Goal: Information Seeking & Learning: Understand process/instructions

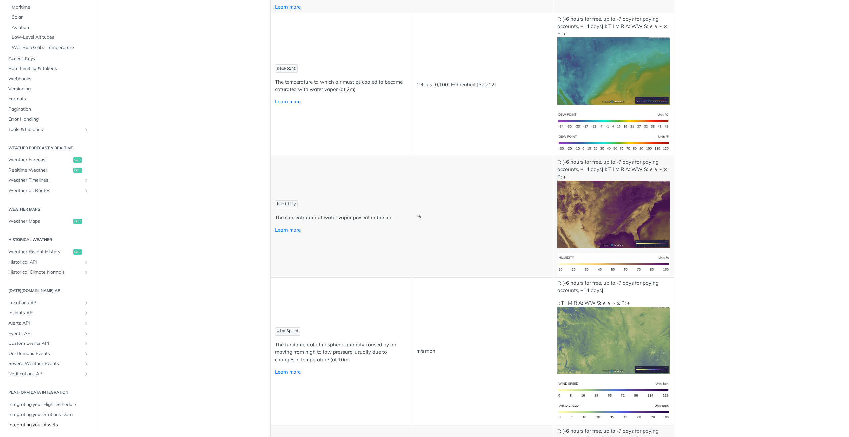
scroll to position [334, 0]
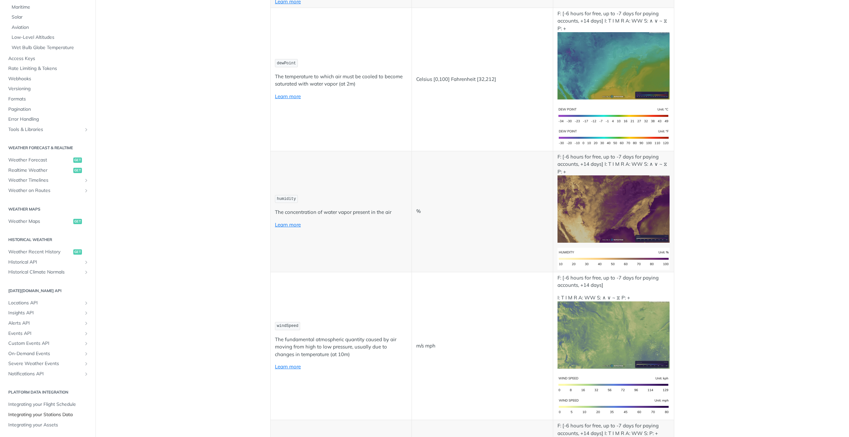
click at [58, 415] on span "Integrating your Stations Data" at bounding box center [48, 414] width 81 height 7
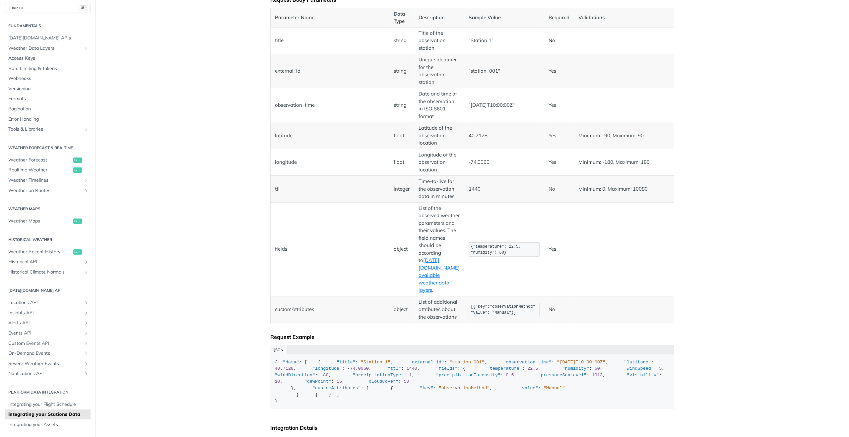
scroll to position [836, 0]
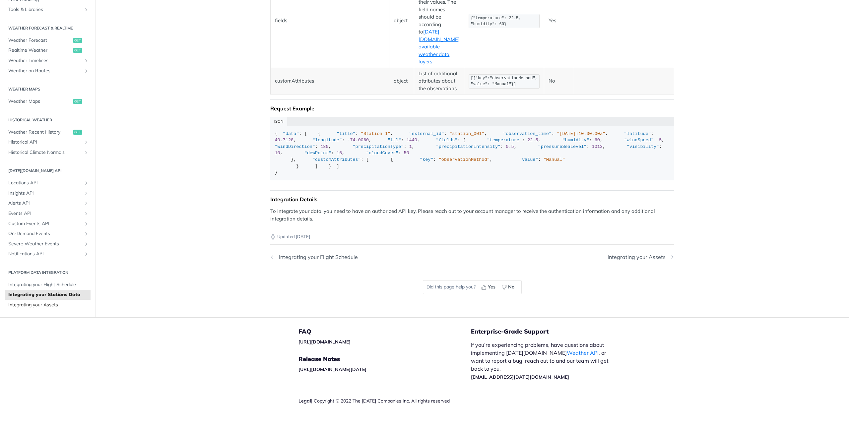
click at [40, 305] on span "Integrating your Assets" at bounding box center [48, 305] width 81 height 7
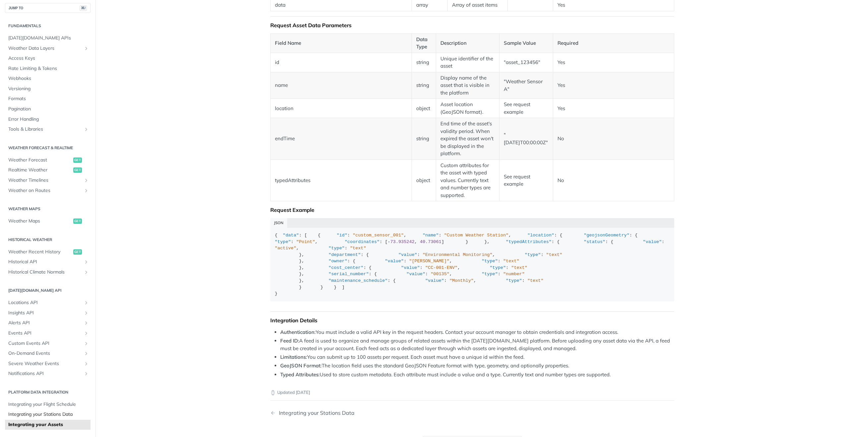
click at [46, 413] on span "Integrating your Stations Data" at bounding box center [48, 414] width 81 height 7
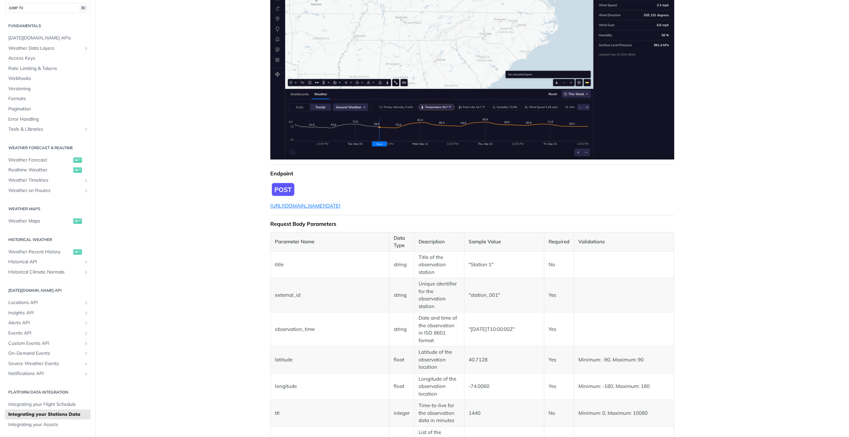
scroll to position [170, 0]
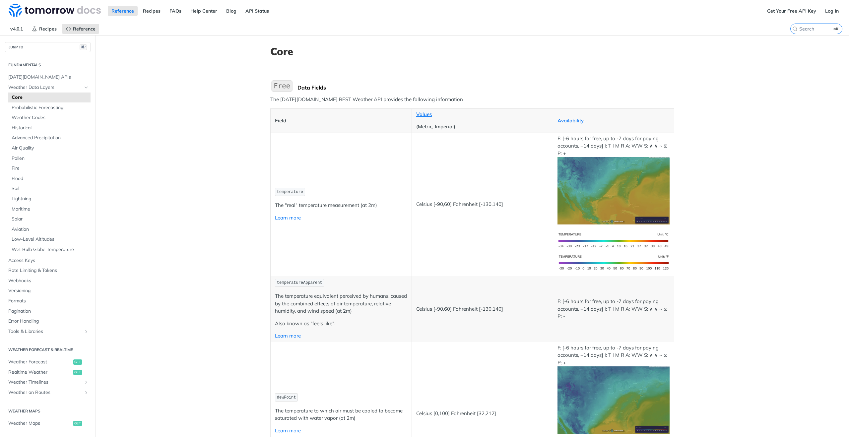
scroll to position [2, 0]
